Goal: Use online tool/utility: Use online tool/utility

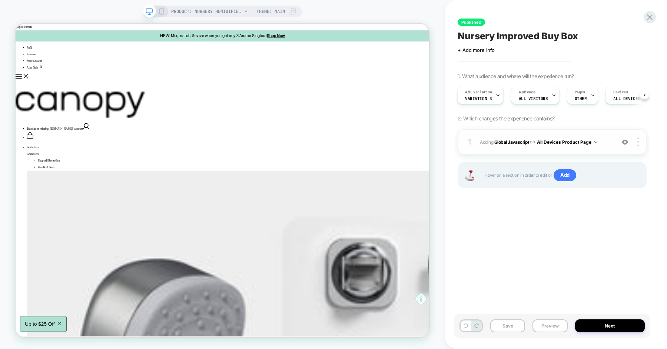
click at [599, 144] on span "Adding Global Javascript on All Devices Product Page" at bounding box center [546, 141] width 132 height 9
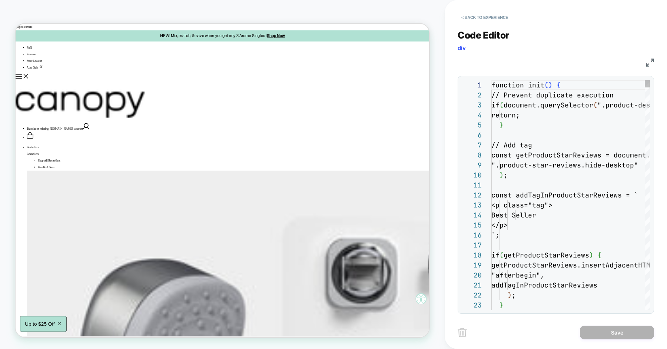
scroll to position [100, 0]
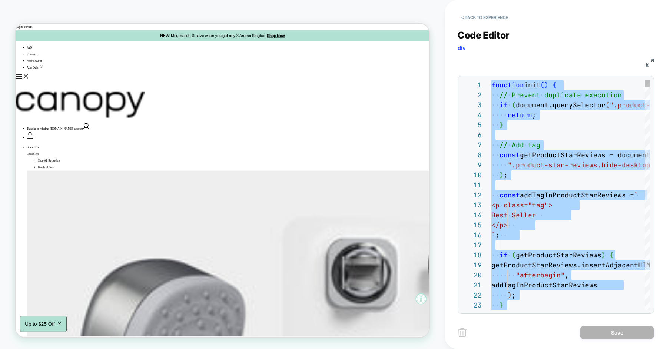
scroll to position [10, 40]
type textarea "**********"
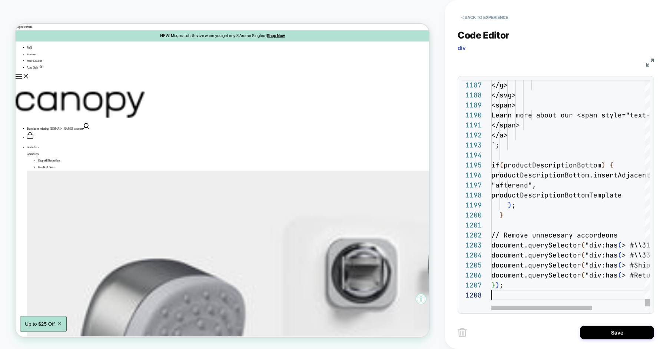
scroll to position [70, 0]
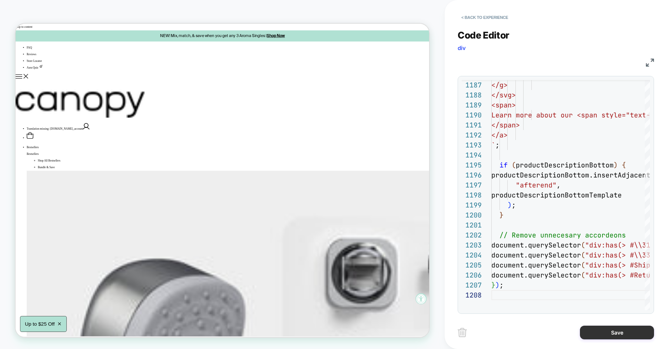
click at [623, 336] on button "Save" at bounding box center [617, 333] width 74 height 14
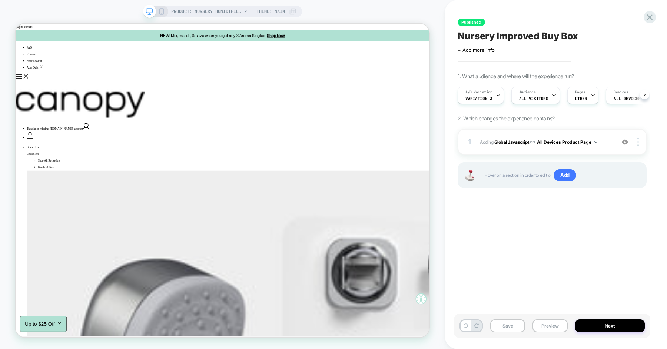
scroll to position [0, 0]
click at [555, 325] on button "Preview" at bounding box center [549, 325] width 35 height 13
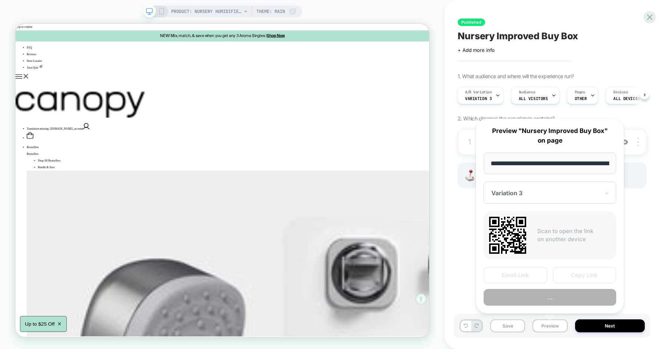
scroll to position [0, 100]
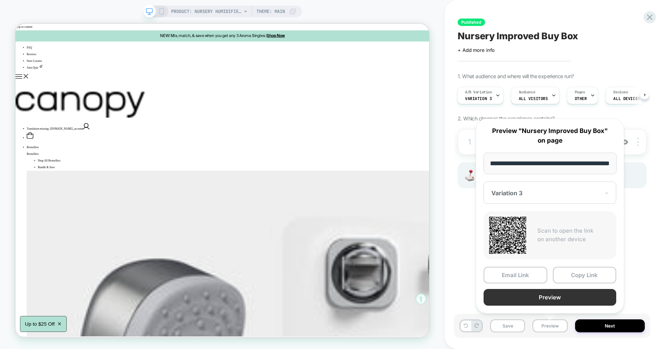
click at [557, 298] on button "Preview" at bounding box center [550, 297] width 133 height 17
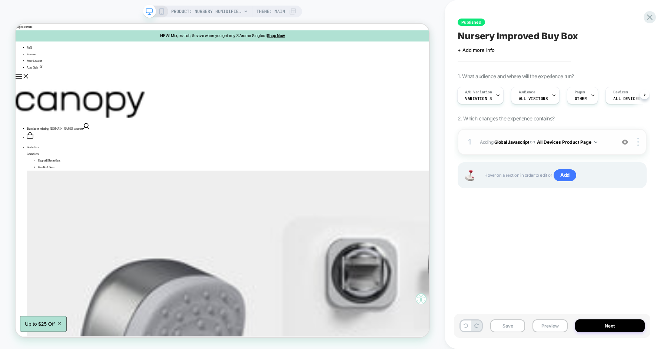
click at [608, 139] on span "Adding Global Javascript on All Devices Product Page" at bounding box center [546, 141] width 132 height 9
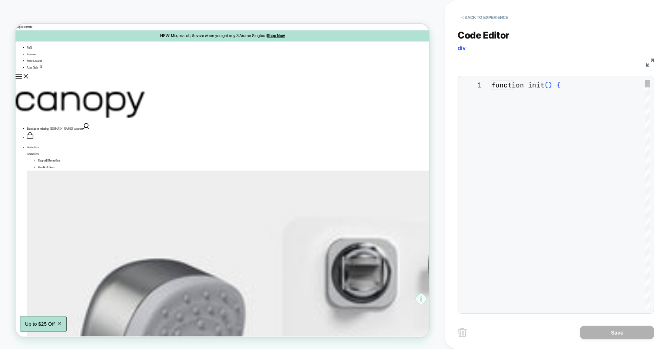
scroll to position [100, 0]
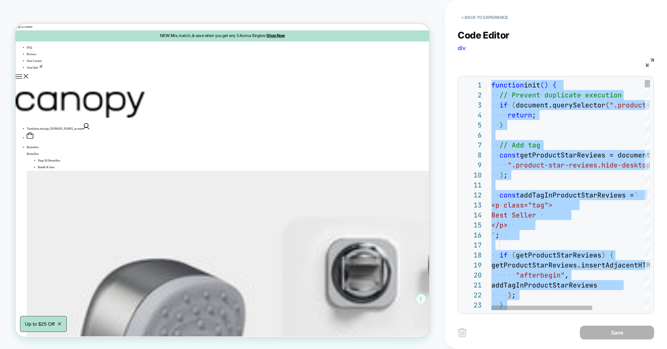
scroll to position [60, 48]
type textarea "**********"
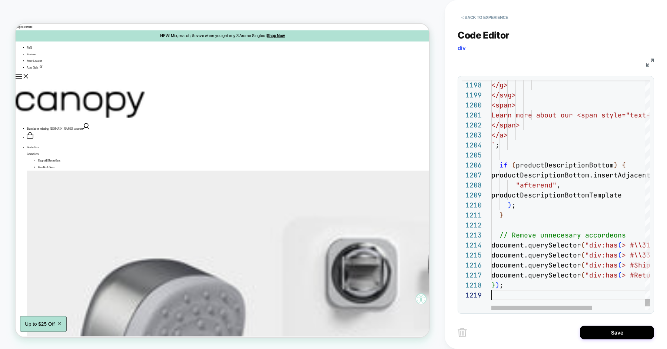
scroll to position [80, 0]
click at [603, 334] on button "Save" at bounding box center [617, 333] width 74 height 14
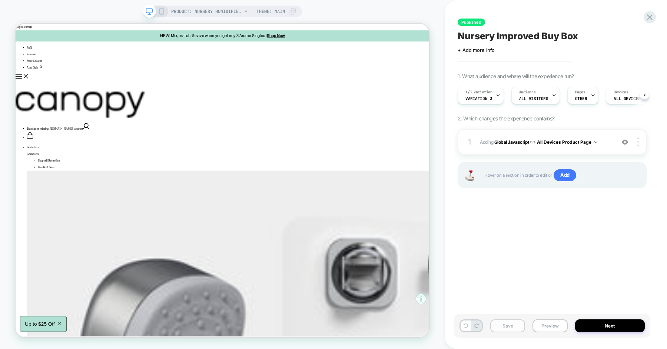
scroll to position [0, 0]
click at [519, 325] on button "Save" at bounding box center [507, 325] width 35 height 13
click at [560, 325] on button "Preview" at bounding box center [549, 325] width 35 height 13
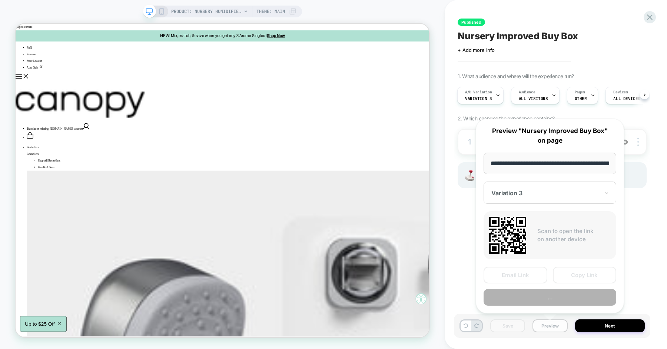
scroll to position [0, 100]
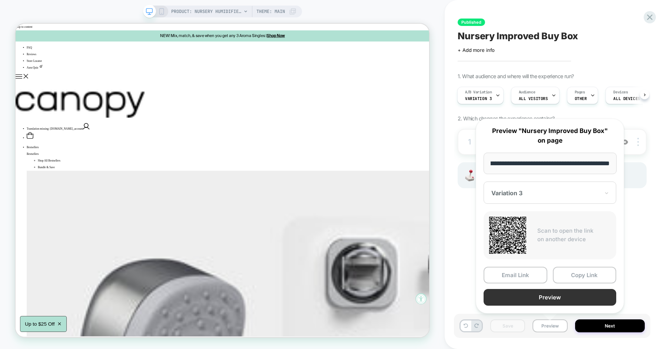
click at [543, 296] on button "Preview" at bounding box center [550, 297] width 133 height 17
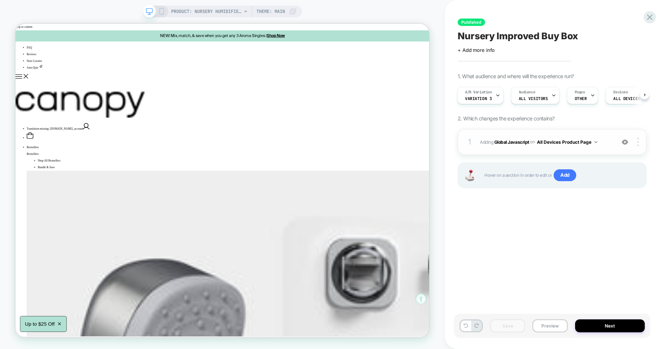
click at [607, 149] on div "1 Adding Global Javascript on All Devices Product Page Add Before Add After Tar…" at bounding box center [552, 142] width 189 height 26
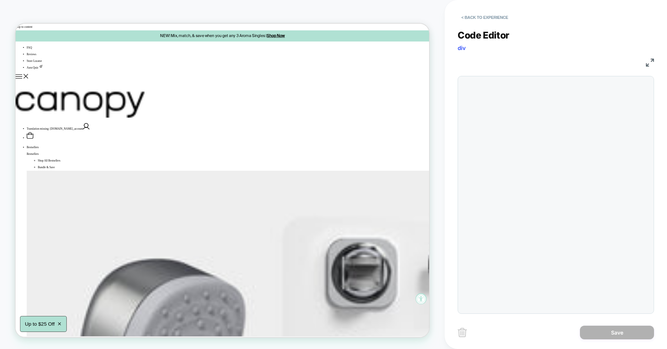
scroll to position [100, 0]
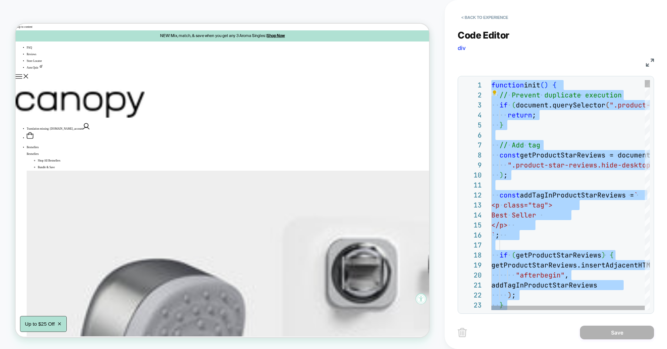
type textarea "**********"
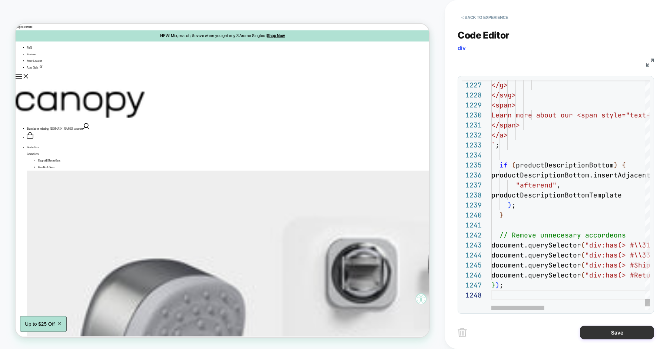
click at [594, 335] on button "Save" at bounding box center [617, 333] width 74 height 14
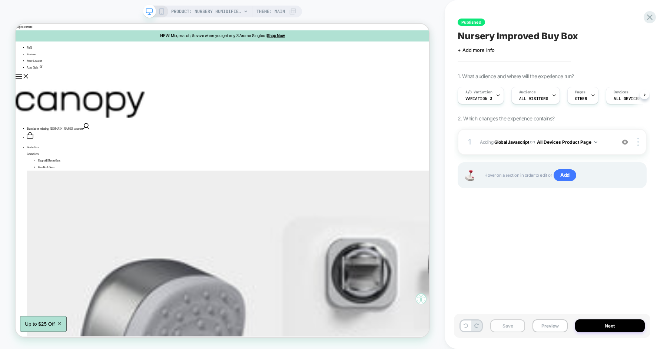
scroll to position [0, 0]
click at [520, 328] on button "Save" at bounding box center [507, 325] width 35 height 13
click at [544, 323] on button "Preview" at bounding box center [549, 325] width 35 height 13
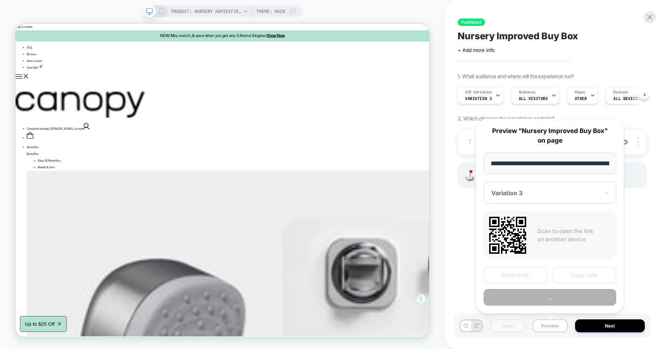
scroll to position [0, 100]
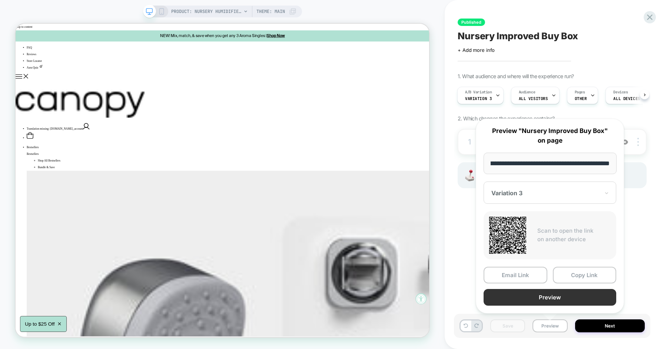
click at [547, 298] on button "Preview" at bounding box center [550, 297] width 133 height 17
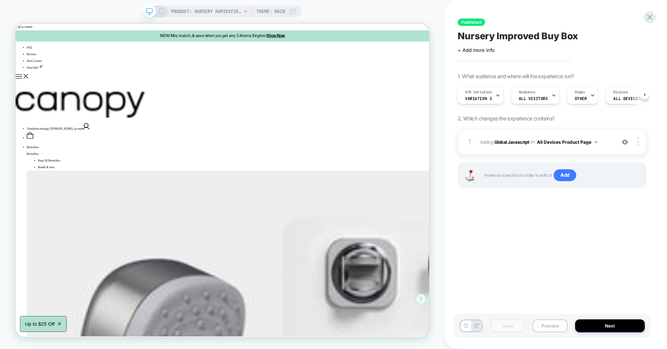
click at [552, 326] on button "Preview" at bounding box center [549, 325] width 35 height 13
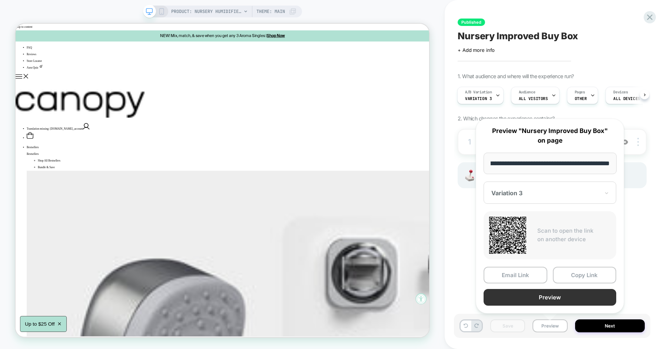
click at [548, 301] on button "Preview" at bounding box center [550, 297] width 133 height 17
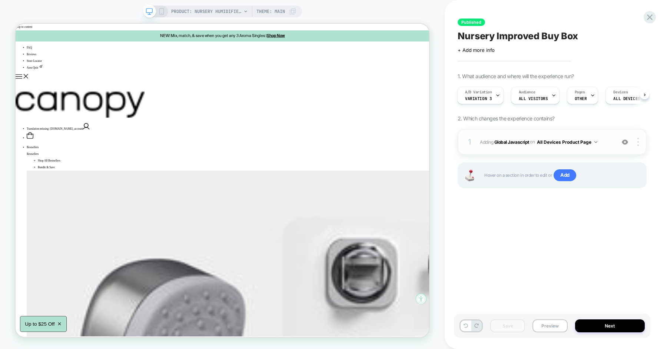
click at [608, 136] on div "1 Adding Global Javascript on All Devices Product Page Add Before Add After Tar…" at bounding box center [552, 142] width 189 height 26
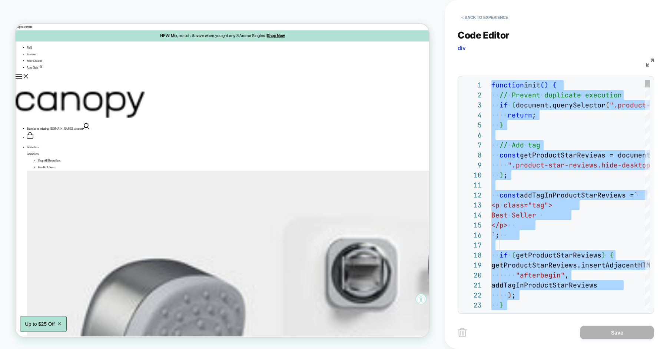
type textarea "**********"
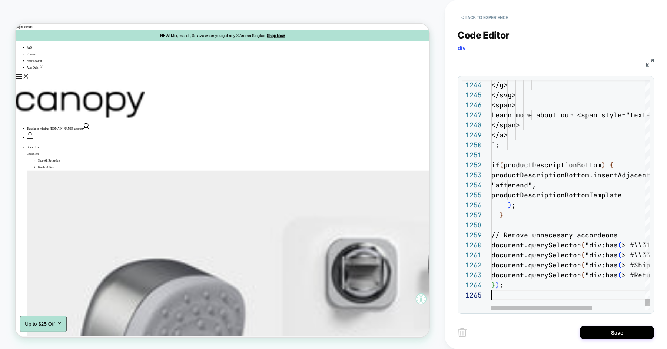
scroll to position [40, 0]
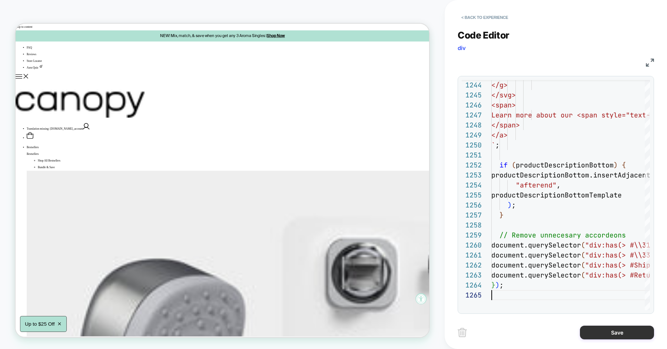
click at [598, 335] on button "Save" at bounding box center [617, 333] width 74 height 14
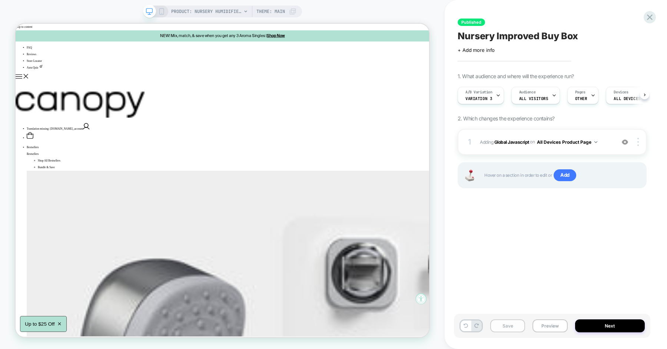
scroll to position [0, 0]
click at [514, 326] on button "Save" at bounding box center [507, 325] width 35 height 13
click at [492, 103] on div "A/B Variation Variation 3" at bounding box center [479, 95] width 42 height 17
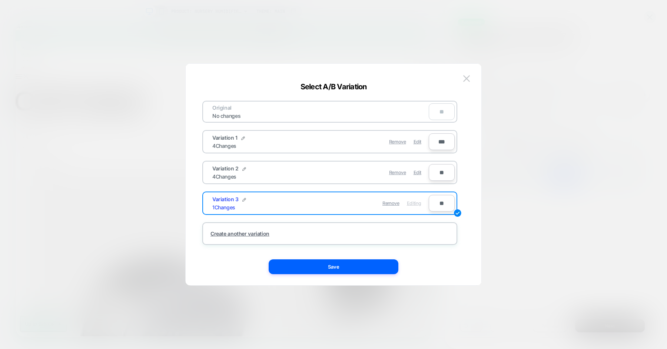
click at [443, 112] on div "**" at bounding box center [442, 111] width 26 height 17
click at [465, 79] on img at bounding box center [466, 78] width 7 height 6
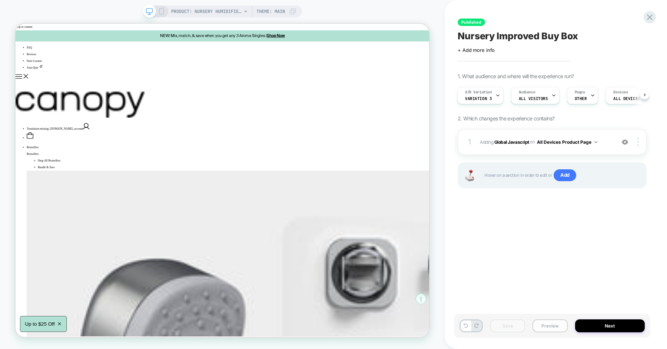
click at [547, 326] on button "Preview" at bounding box center [549, 325] width 35 height 13
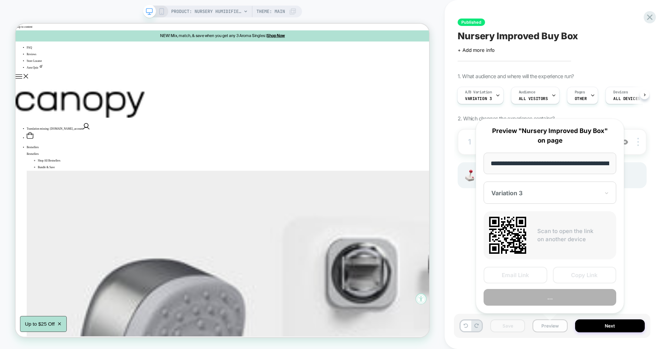
scroll to position [0, 100]
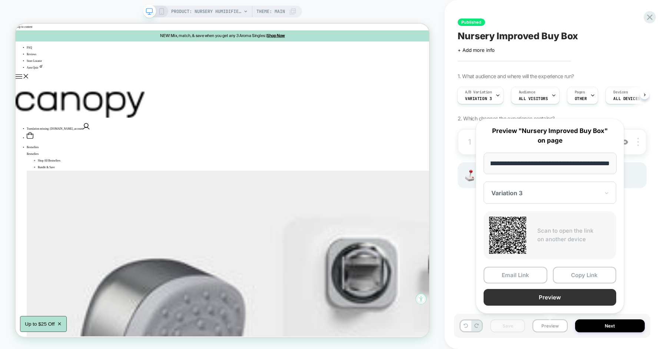
click at [550, 300] on button "Preview" at bounding box center [550, 297] width 133 height 17
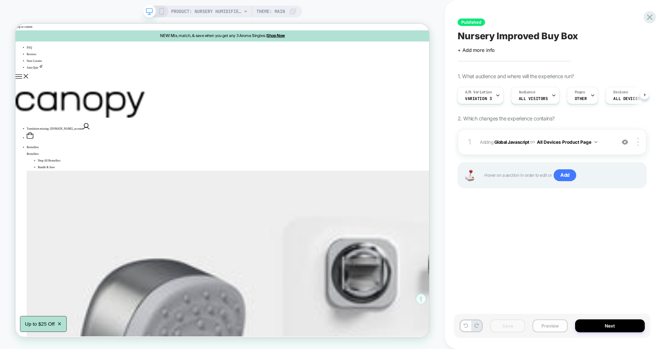
click at [548, 326] on button "Preview" at bounding box center [549, 325] width 35 height 13
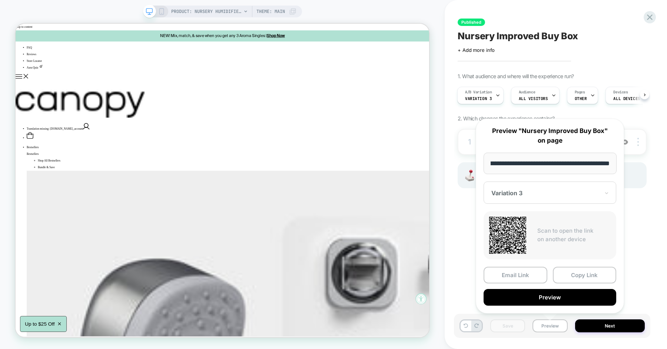
click at [540, 194] on div at bounding box center [545, 192] width 108 height 7
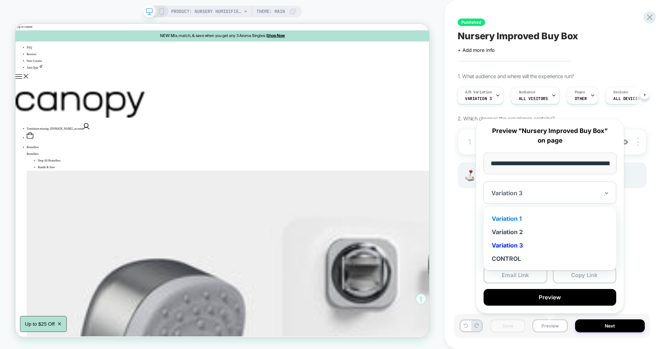
click at [520, 218] on div "Variation 1" at bounding box center [549, 218] width 125 height 13
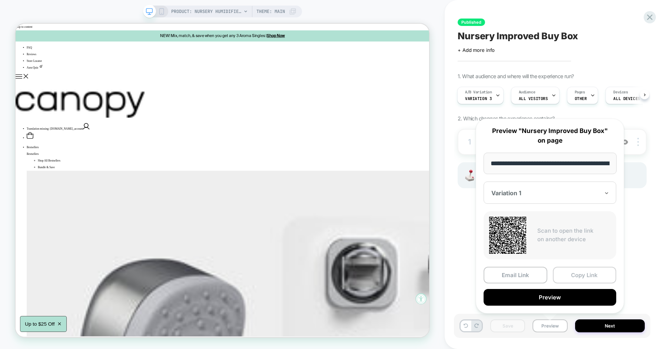
click at [574, 273] on button "Copy Link" at bounding box center [585, 275] width 64 height 17
